Goal: Transaction & Acquisition: Purchase product/service

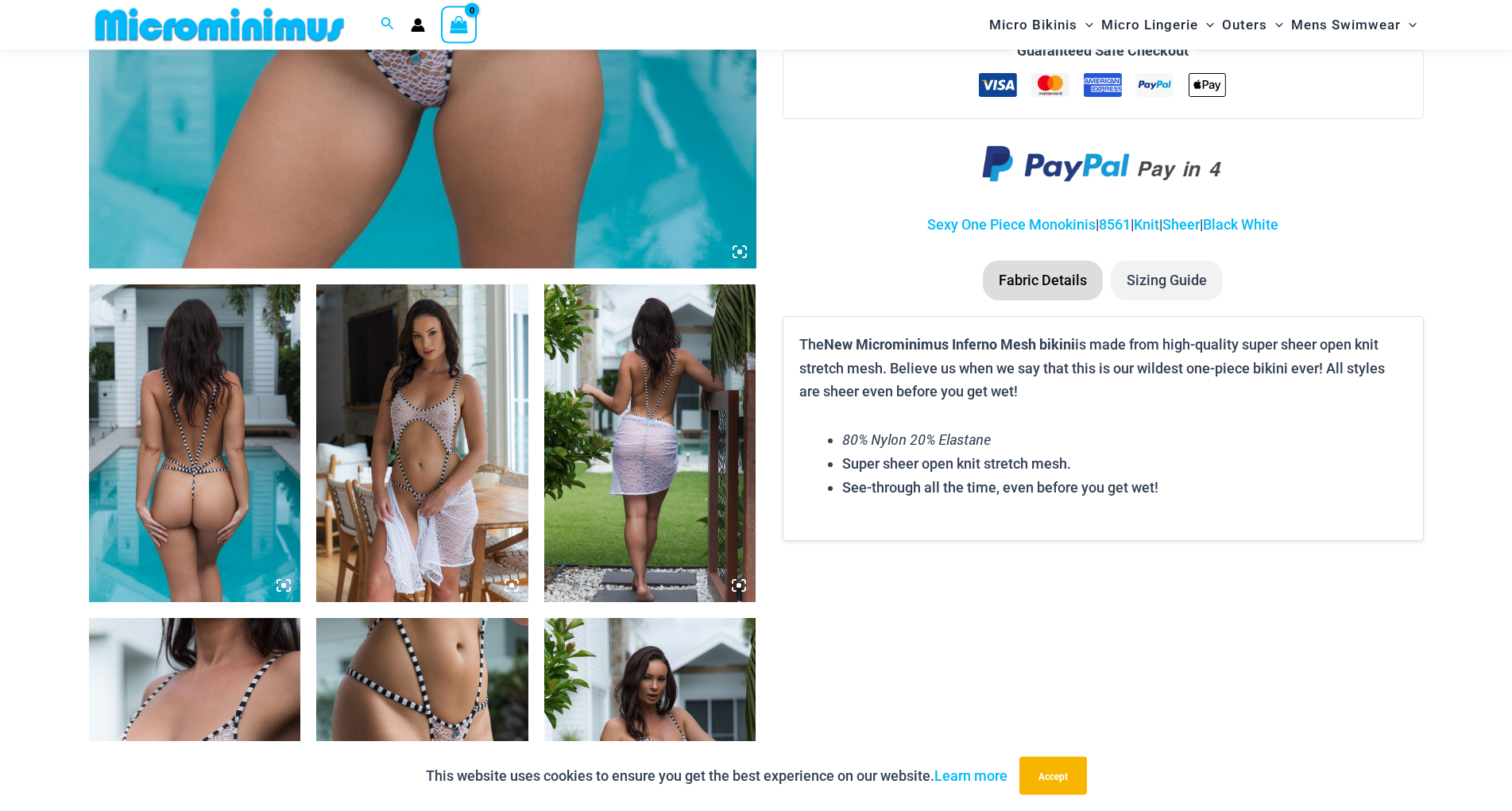
scroll to position [877, 0]
click at [465, 415] on img at bounding box center [422, 443] width 212 height 318
click at [465, 419] on div at bounding box center [756, 405] width 1512 height 811
click at [512, 415] on img at bounding box center [422, 443] width 212 height 318
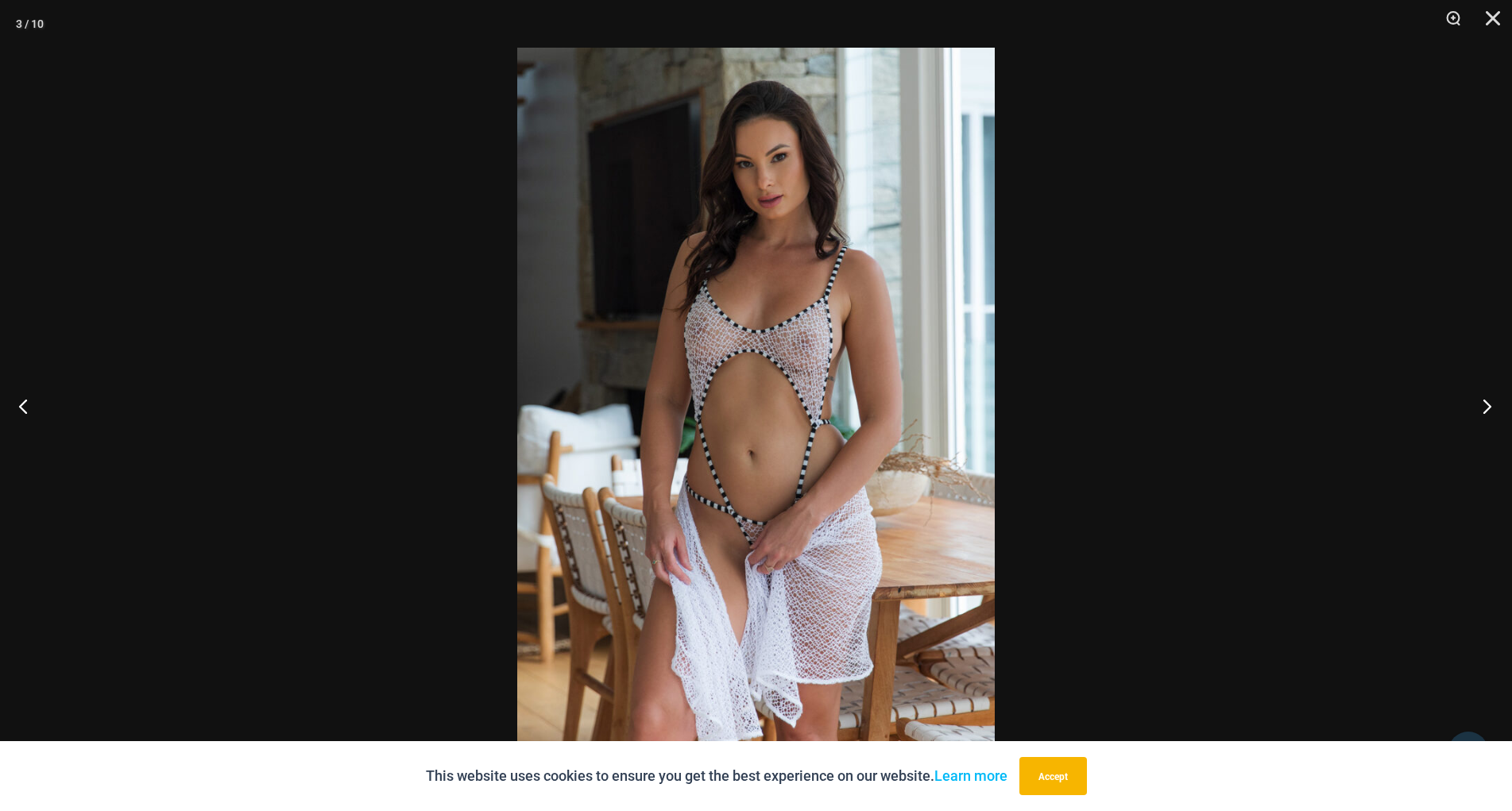
click at [1483, 412] on button "Next" at bounding box center [1482, 405] width 60 height 79
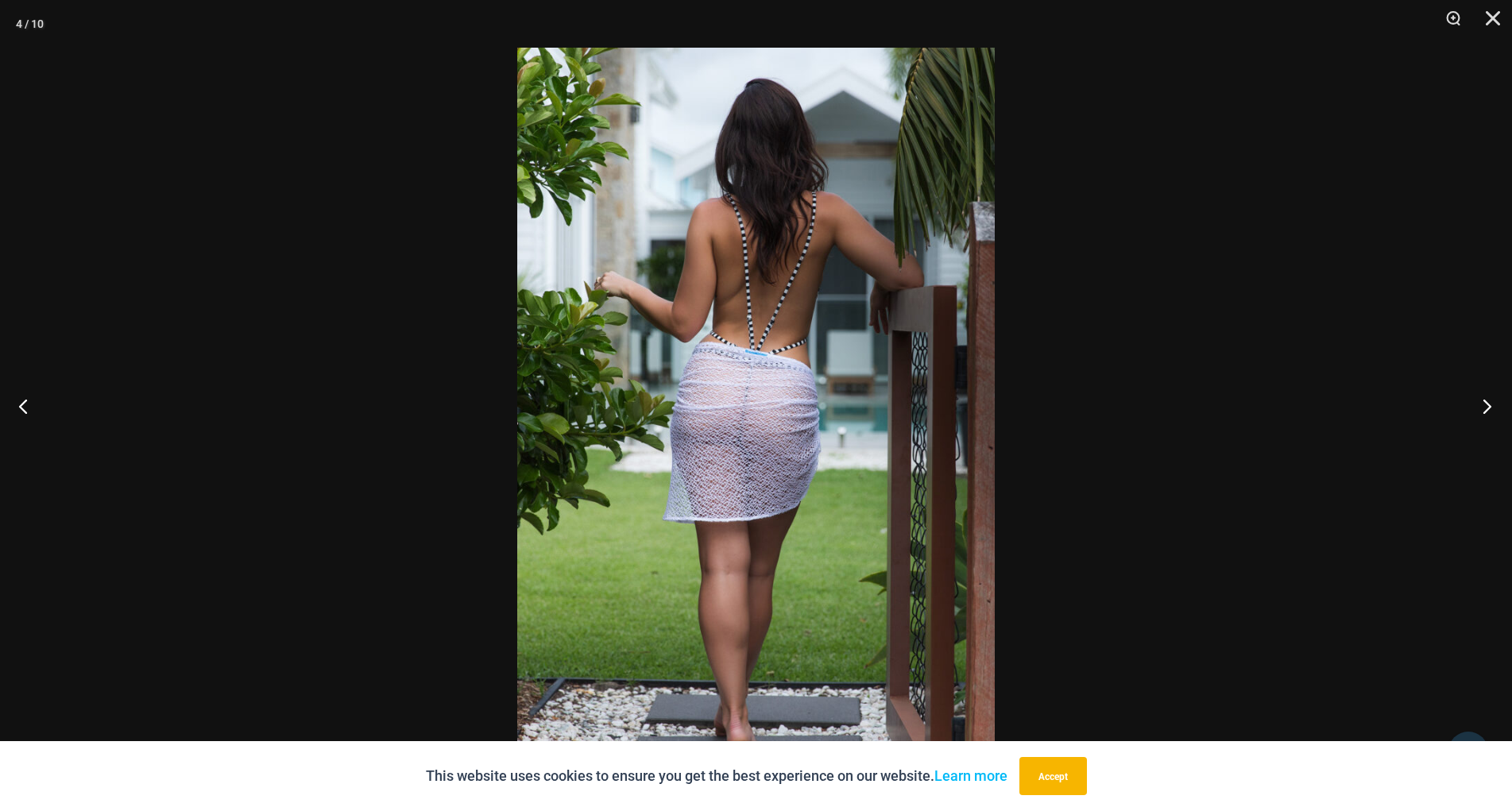
click at [1477, 411] on button "Next" at bounding box center [1482, 405] width 60 height 79
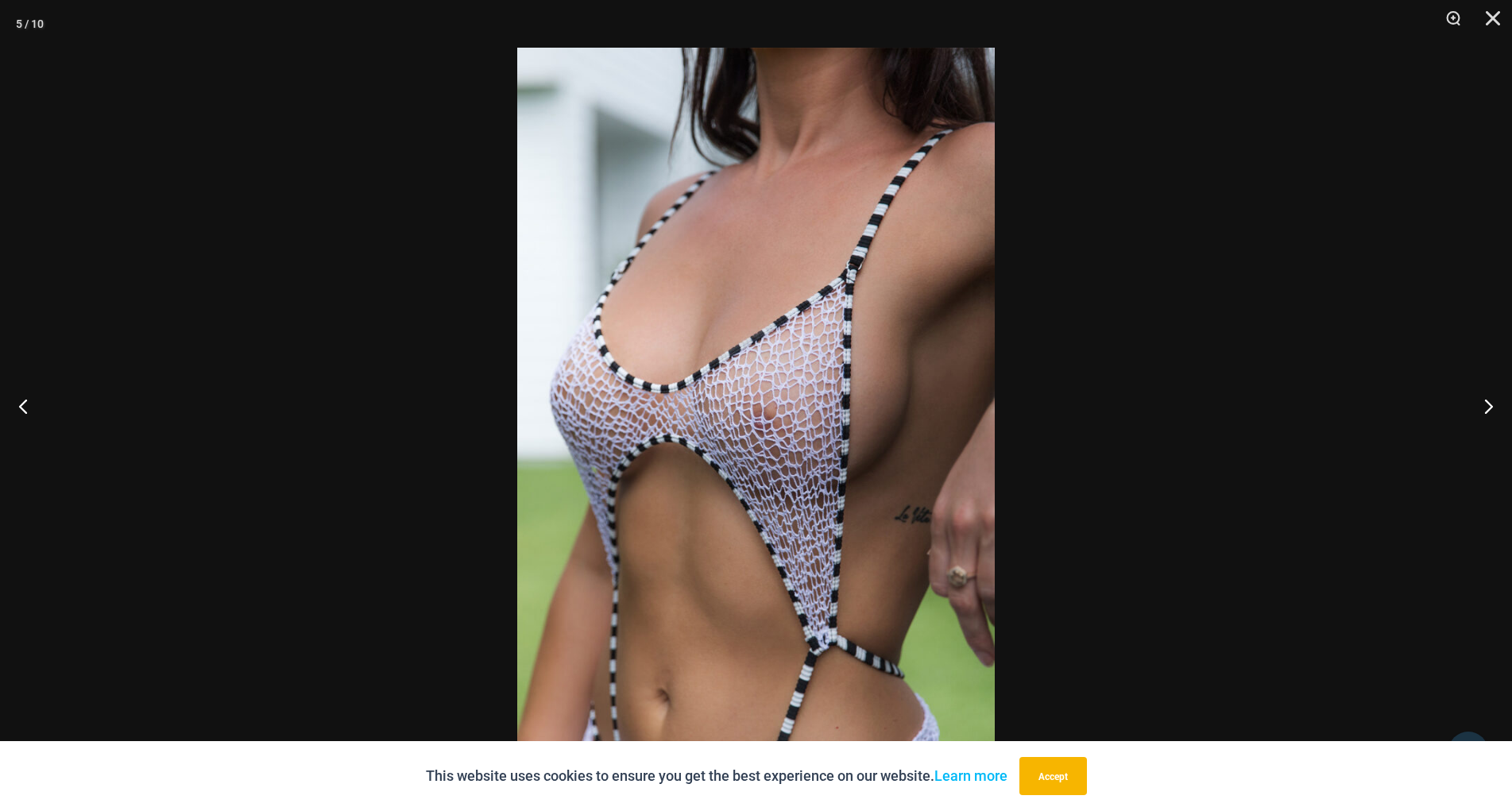
click at [758, 420] on img at bounding box center [756, 406] width 478 height 716
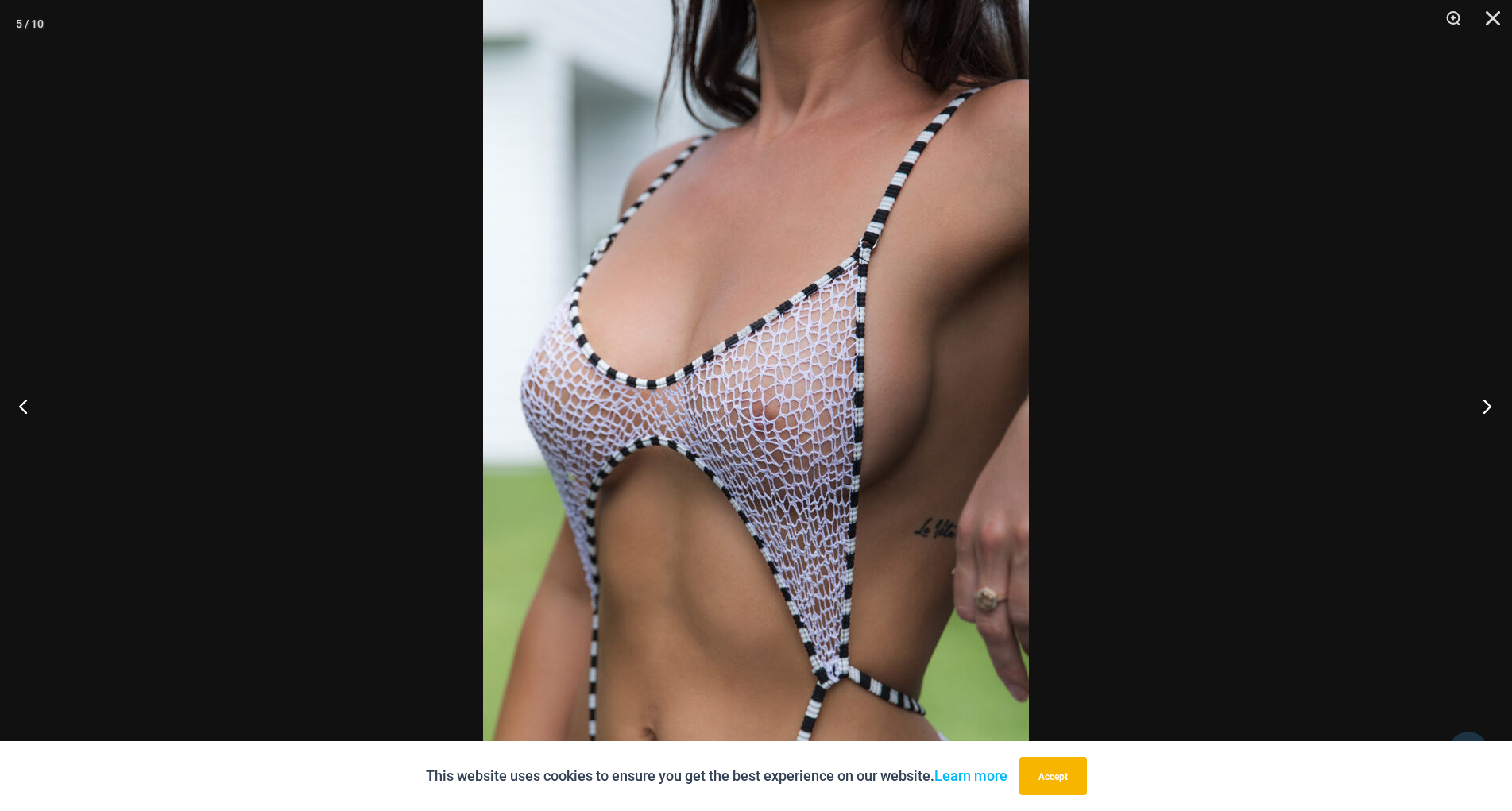
click at [1483, 402] on button "Next" at bounding box center [1482, 405] width 60 height 79
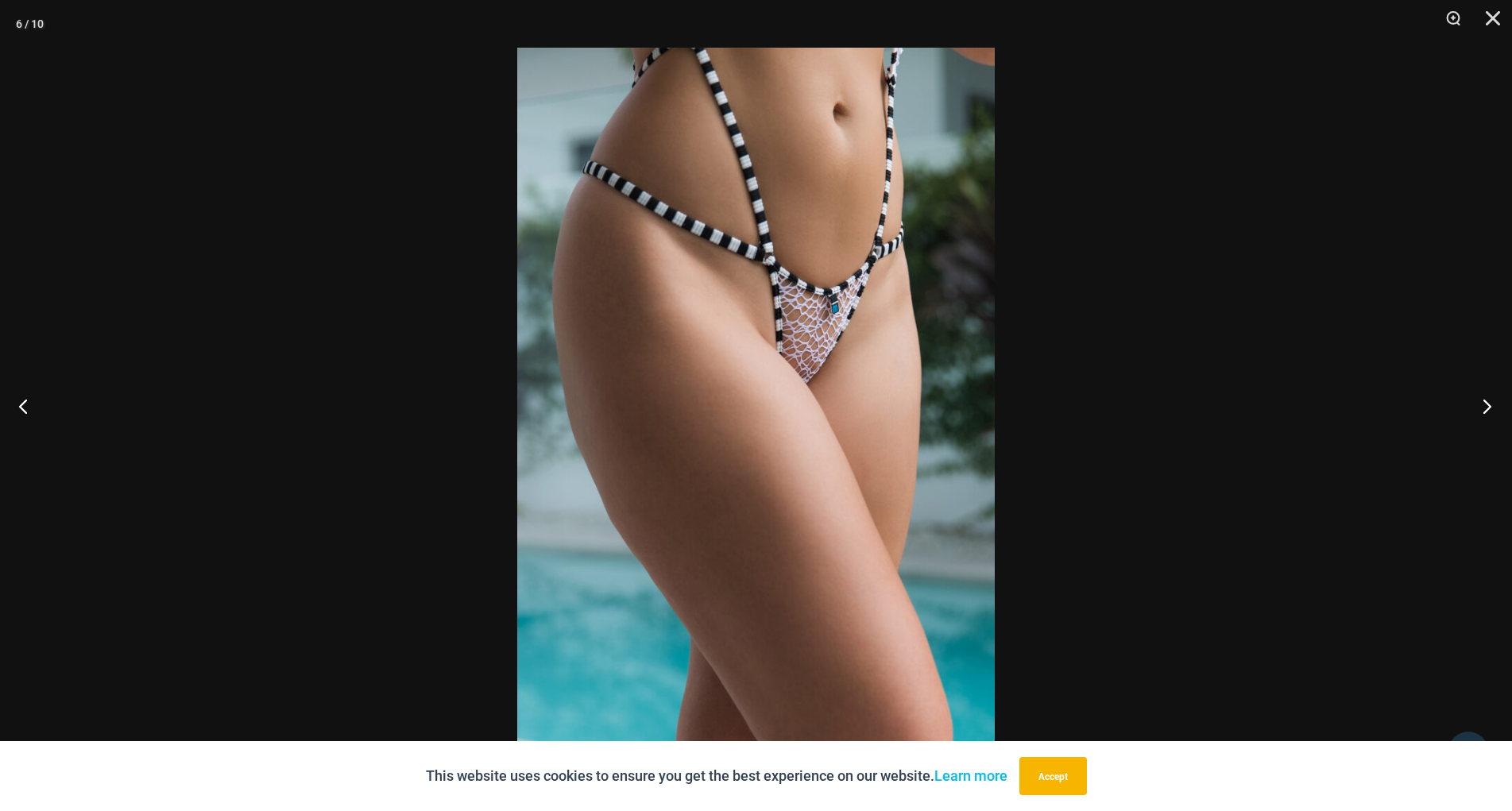
click at [1483, 402] on button "Next" at bounding box center [1482, 405] width 60 height 79
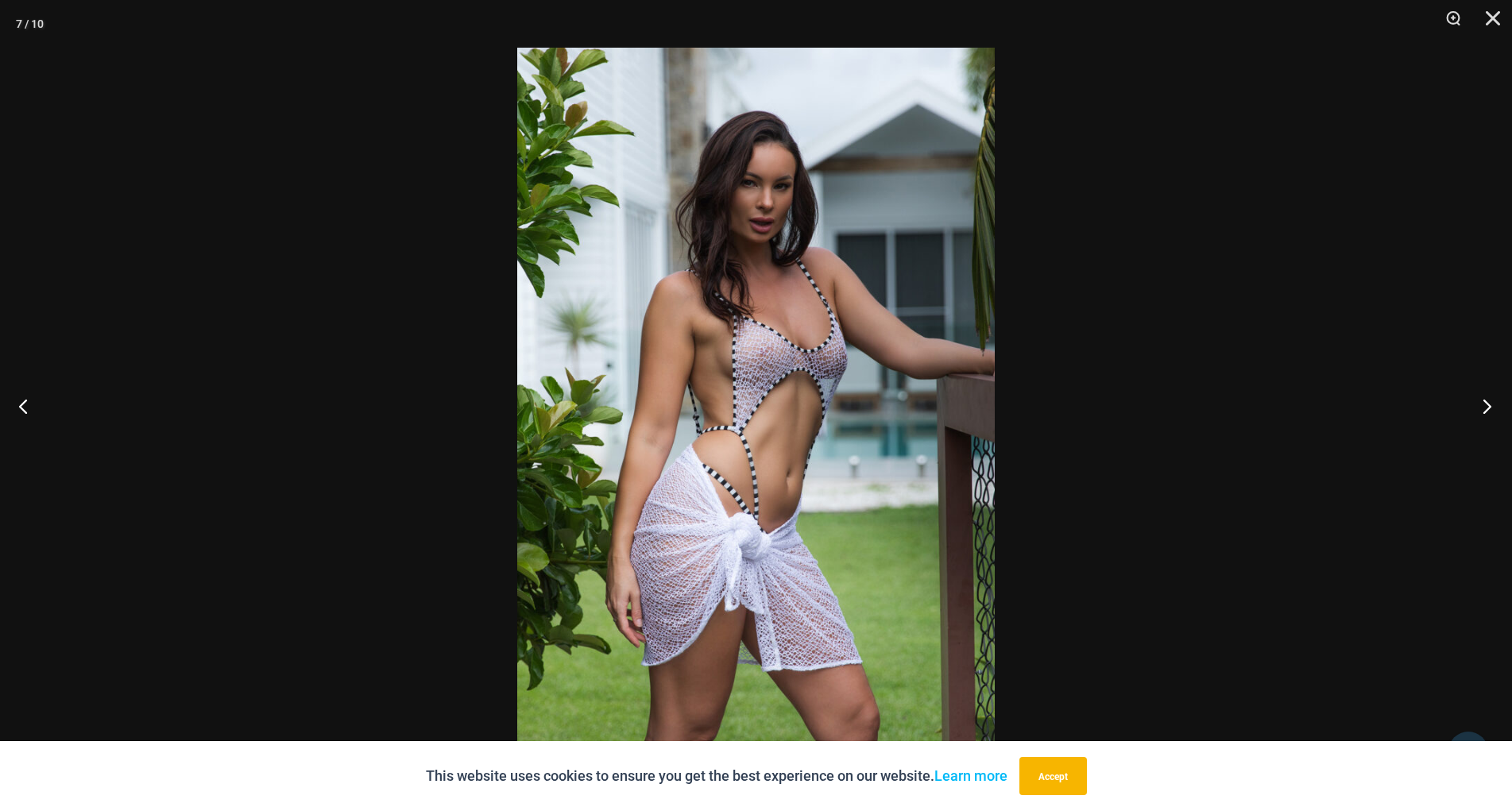
click at [1483, 402] on button "Next" at bounding box center [1482, 405] width 60 height 79
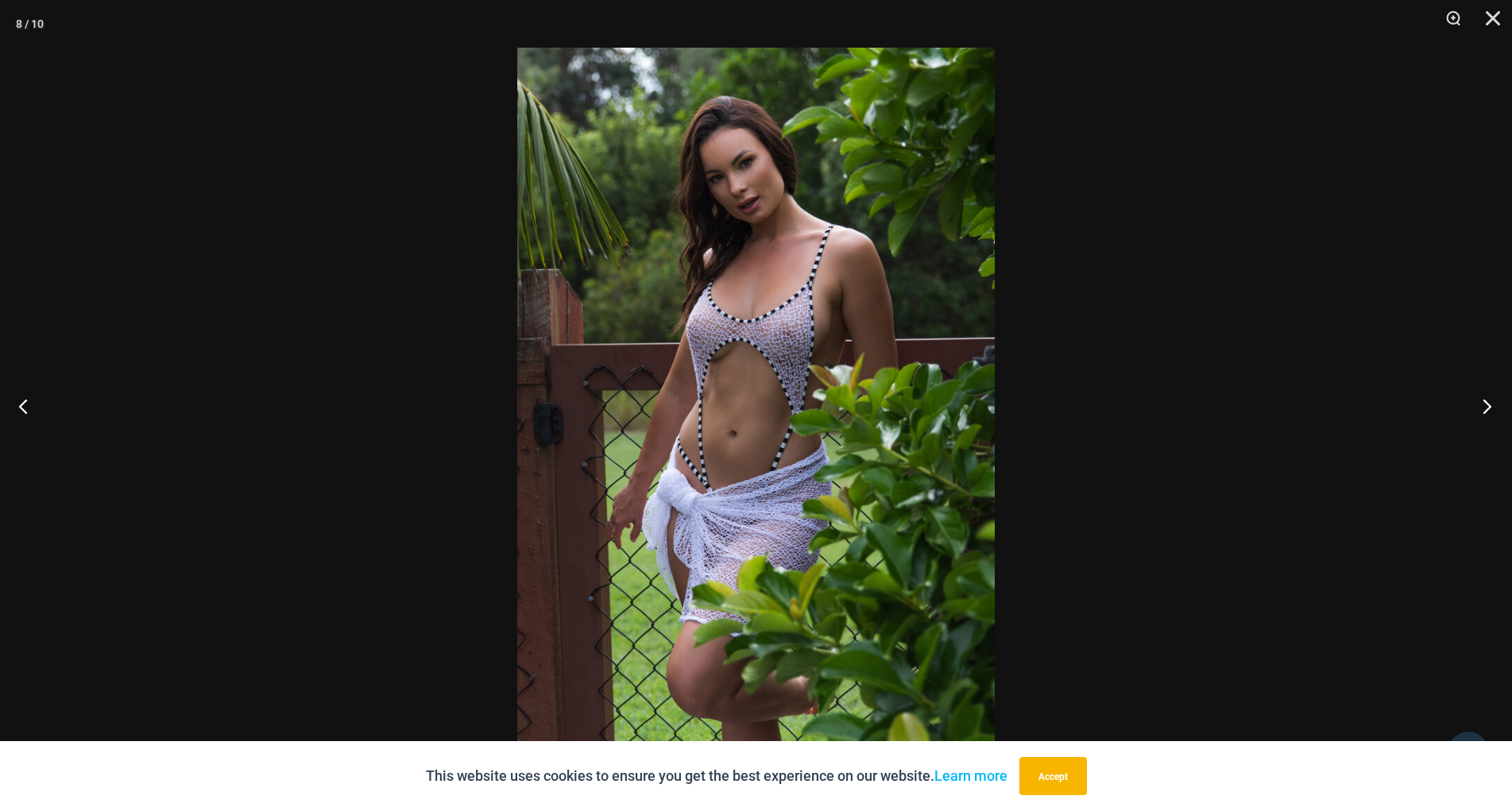
click at [1483, 402] on button "Next" at bounding box center [1482, 405] width 60 height 79
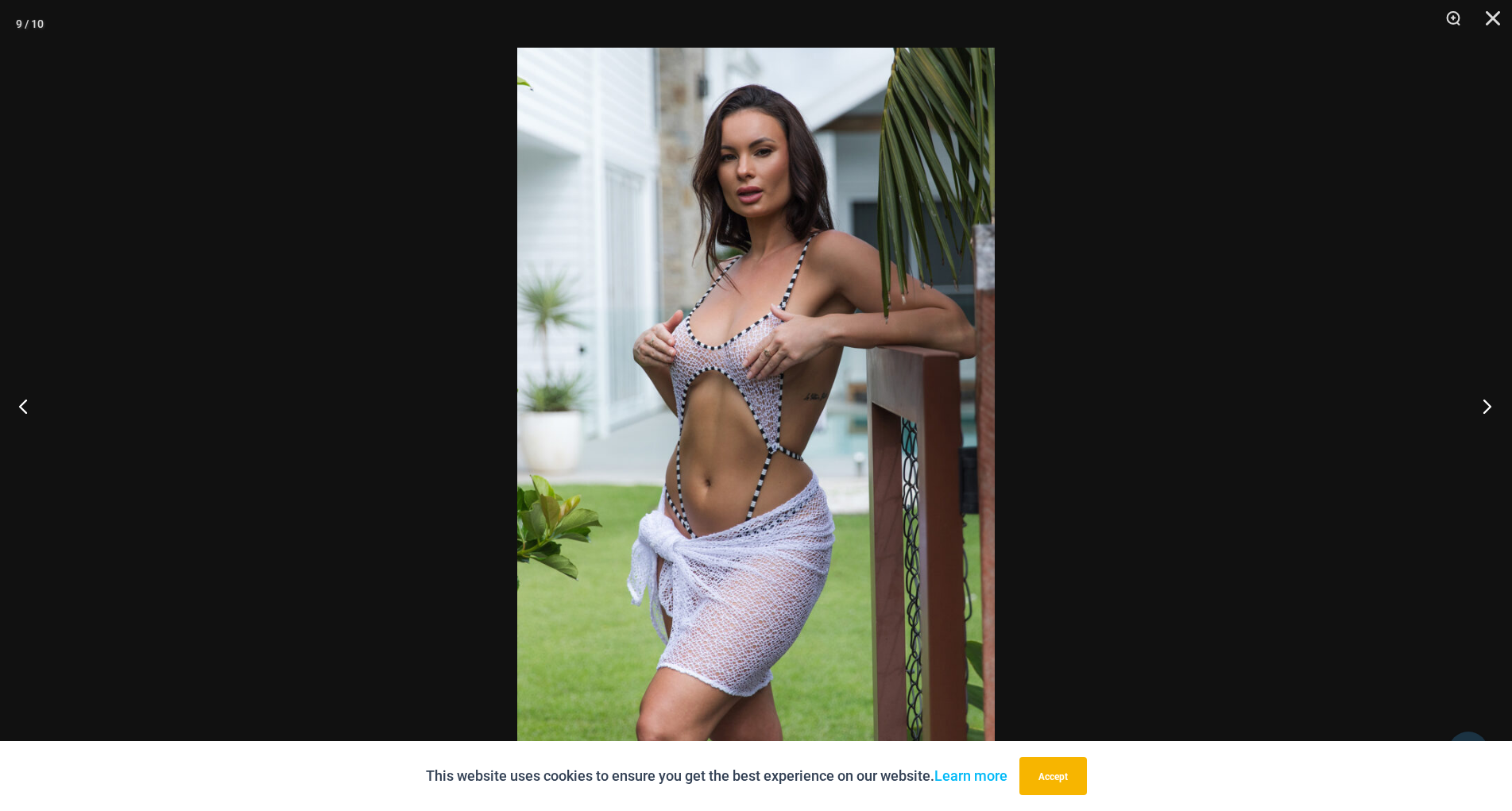
click at [1483, 402] on button "Next" at bounding box center [1482, 405] width 60 height 79
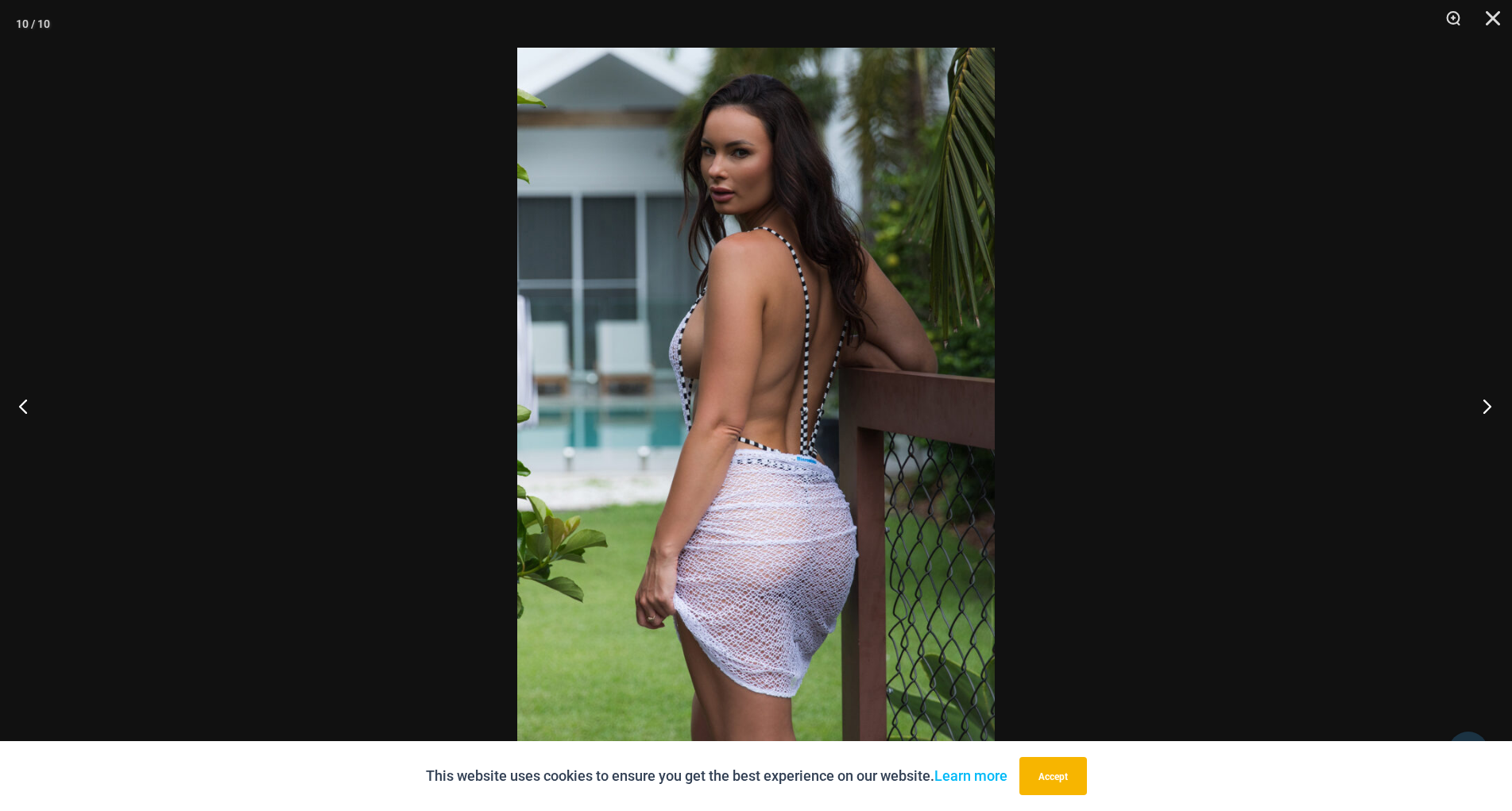
click at [1483, 402] on button "Next" at bounding box center [1482, 405] width 60 height 79
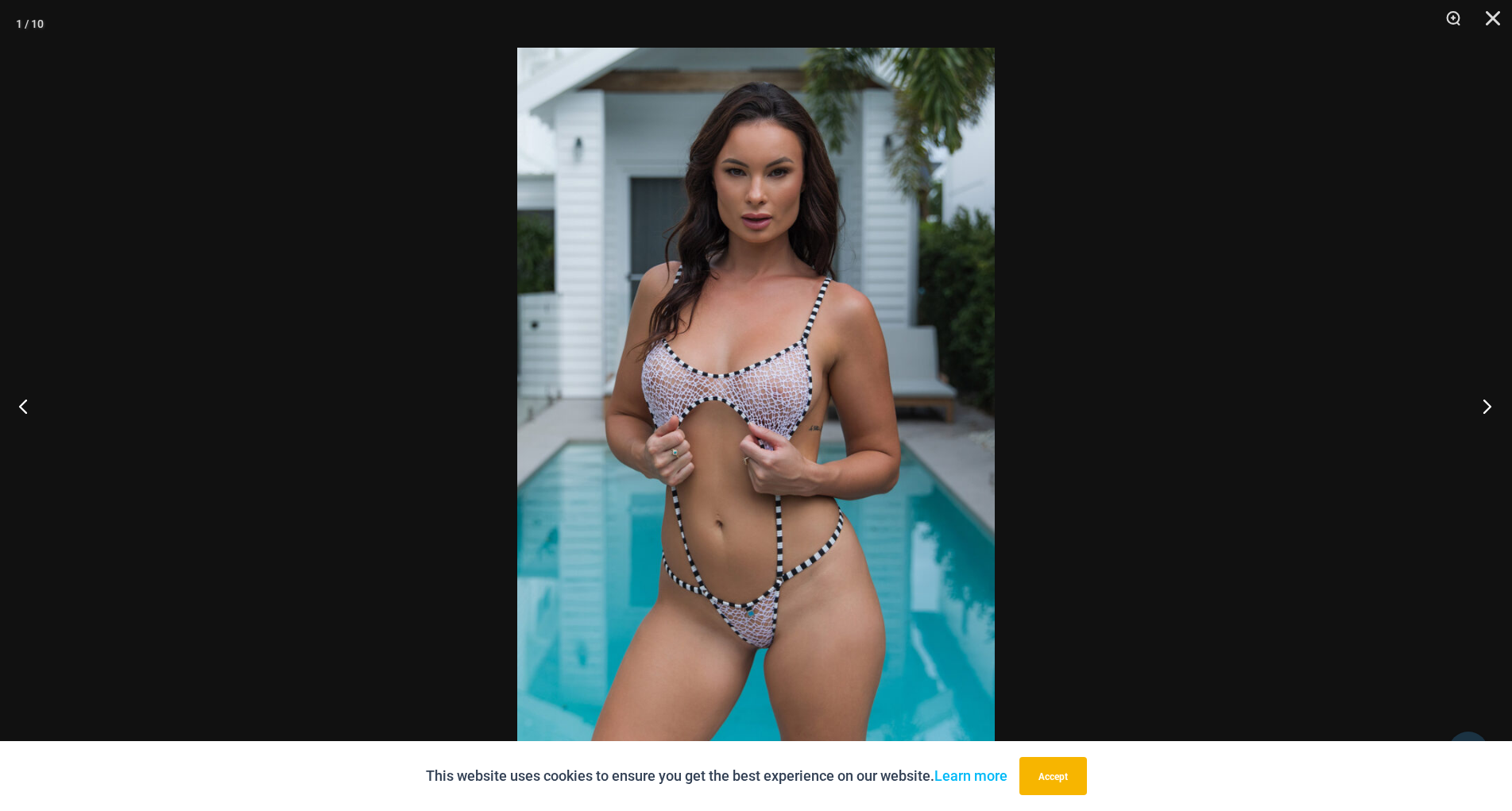
click at [1483, 402] on button "Next" at bounding box center [1482, 405] width 60 height 79
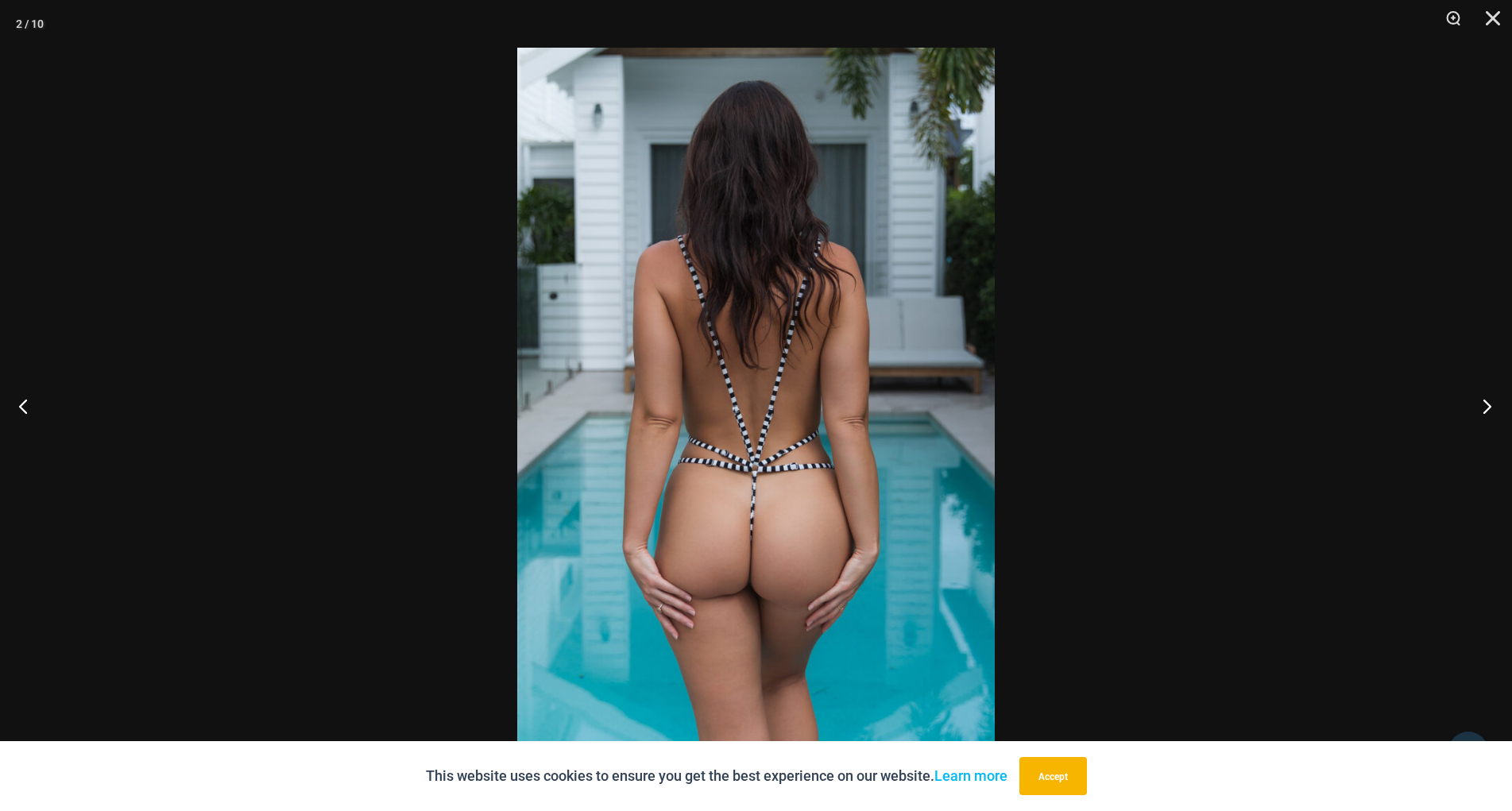
click at [1483, 402] on button "Next" at bounding box center [1482, 405] width 60 height 79
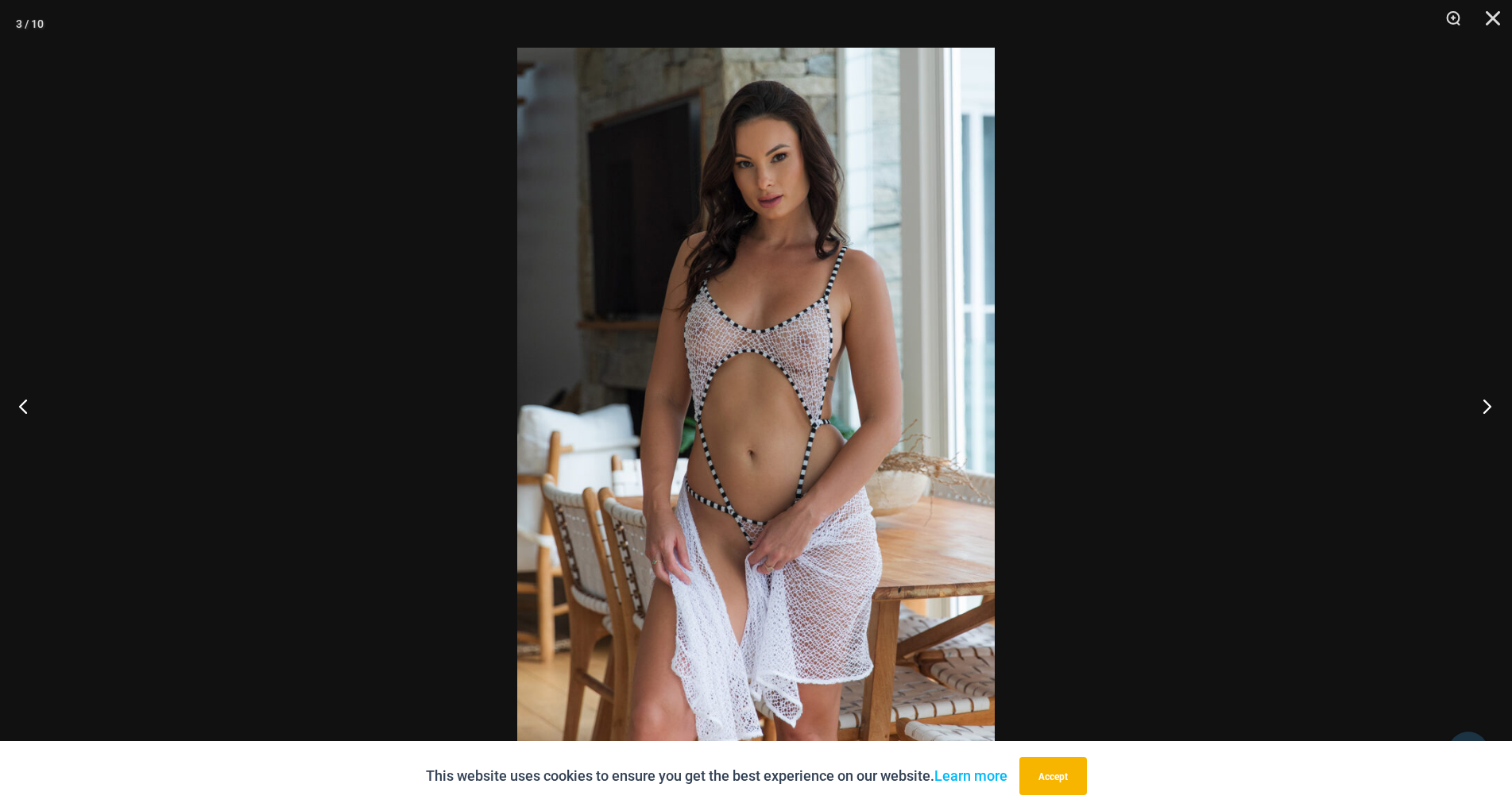
click at [1492, 403] on button "Next" at bounding box center [1482, 405] width 60 height 79
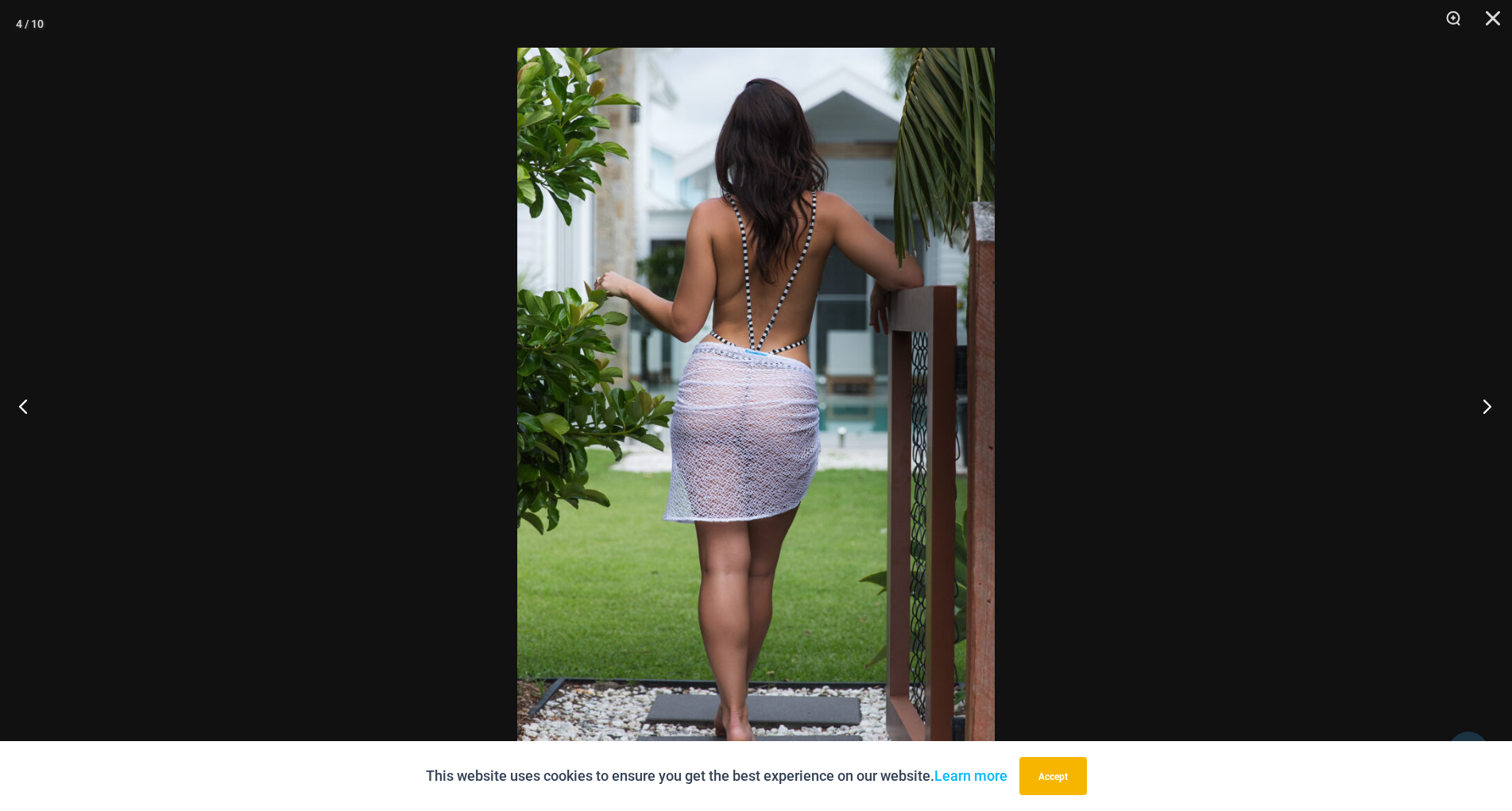
click at [1492, 403] on button "Next" at bounding box center [1482, 405] width 60 height 79
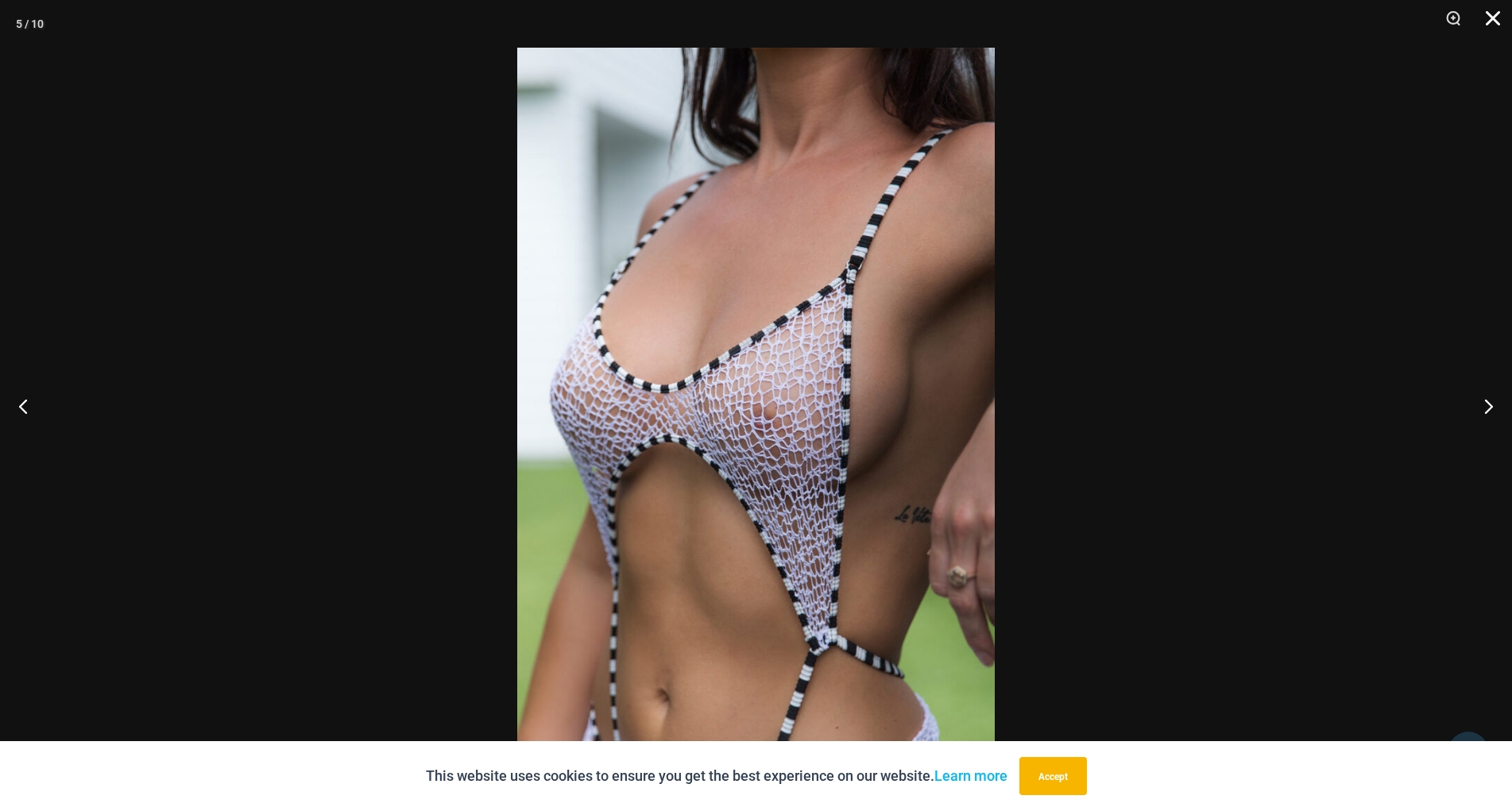
click at [1488, 14] on button "Close" at bounding box center [1487, 24] width 40 height 48
